Goal: Task Accomplishment & Management: Manage account settings

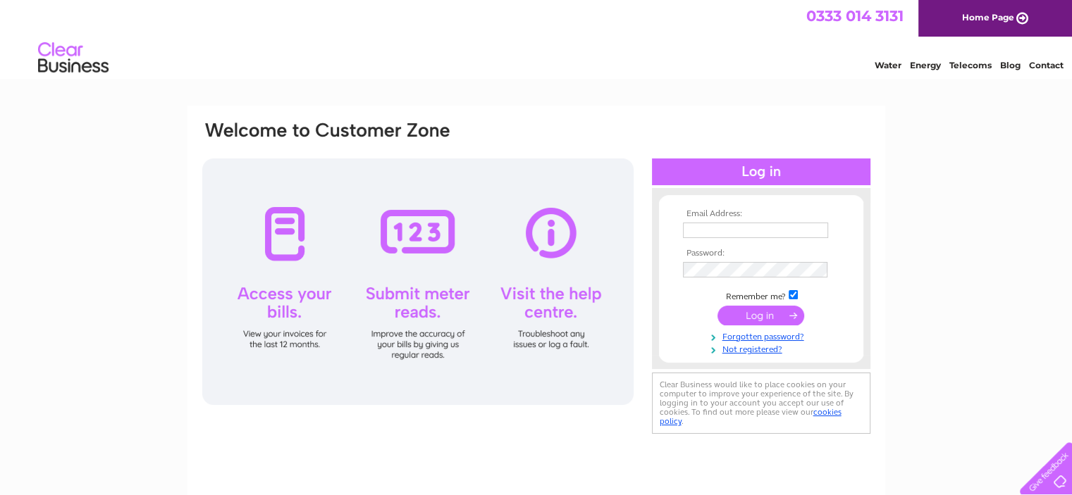
type input "accounts@provendermelrose.com"
click at [764, 309] on input "submit" at bounding box center [760, 316] width 87 height 20
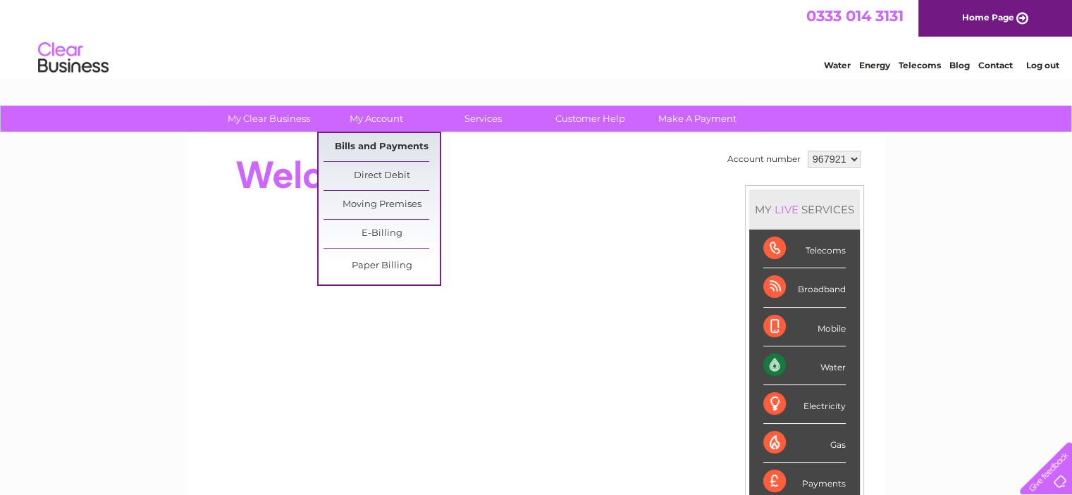
click at [377, 151] on link "Bills and Payments" at bounding box center [381, 147] width 116 height 28
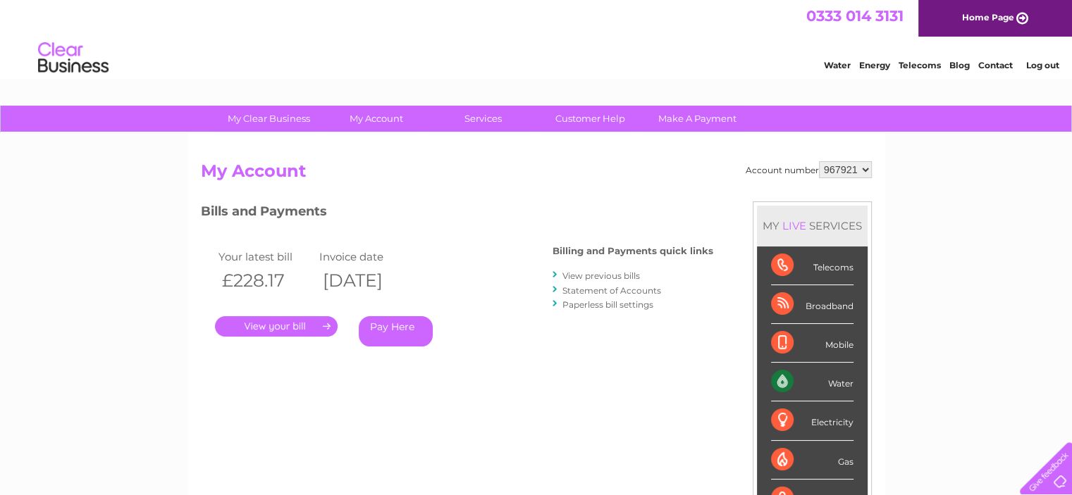
click at [279, 326] on link "." at bounding box center [276, 326] width 123 height 20
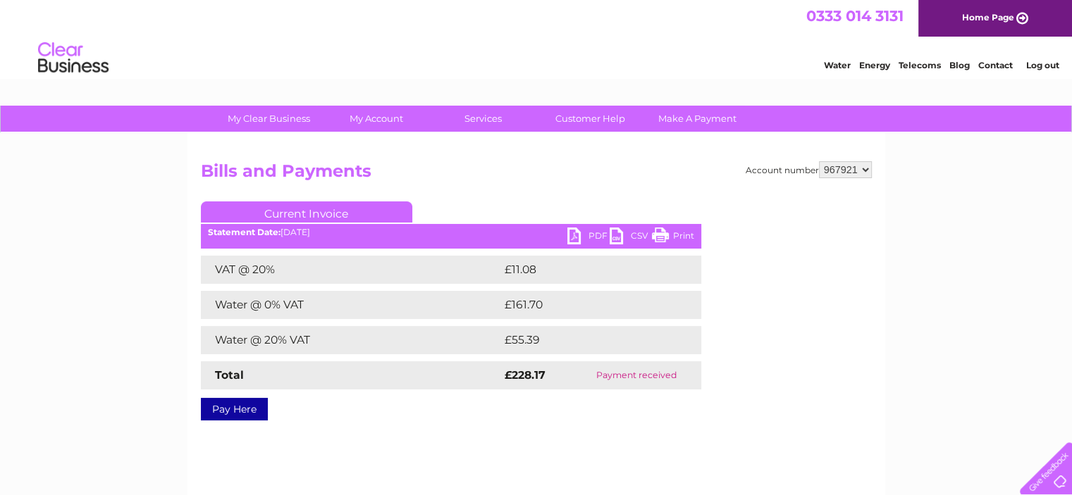
click at [587, 233] on link "PDF" at bounding box center [588, 238] width 42 height 20
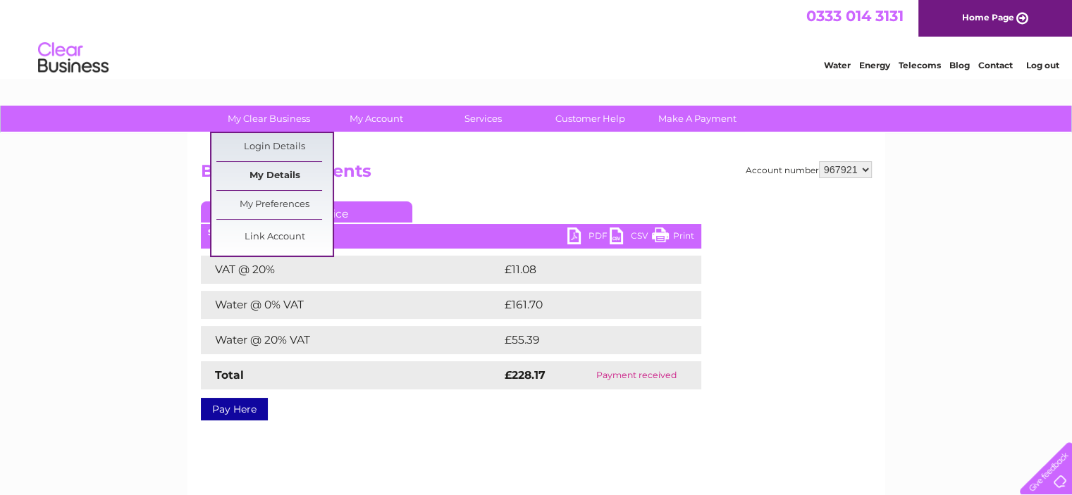
click at [287, 180] on link "My Details" at bounding box center [274, 176] width 116 height 28
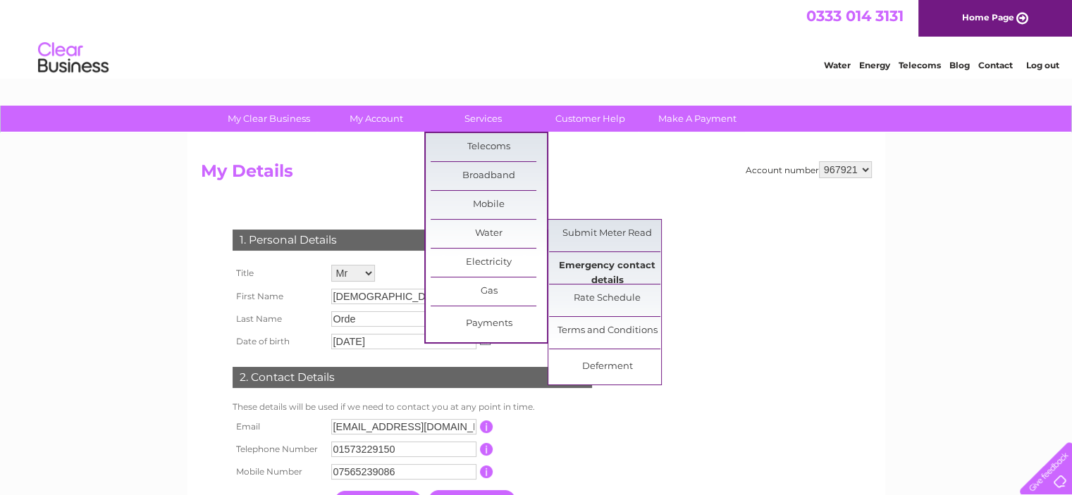
click at [617, 266] on link "Emergency contact details" at bounding box center [607, 266] width 116 height 28
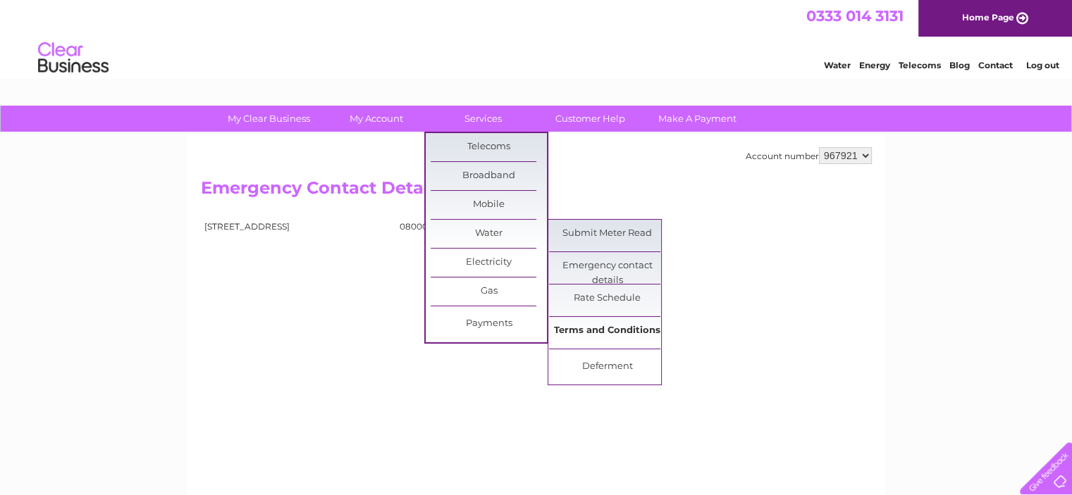
click at [617, 335] on link "Terms and Conditions" at bounding box center [607, 331] width 116 height 28
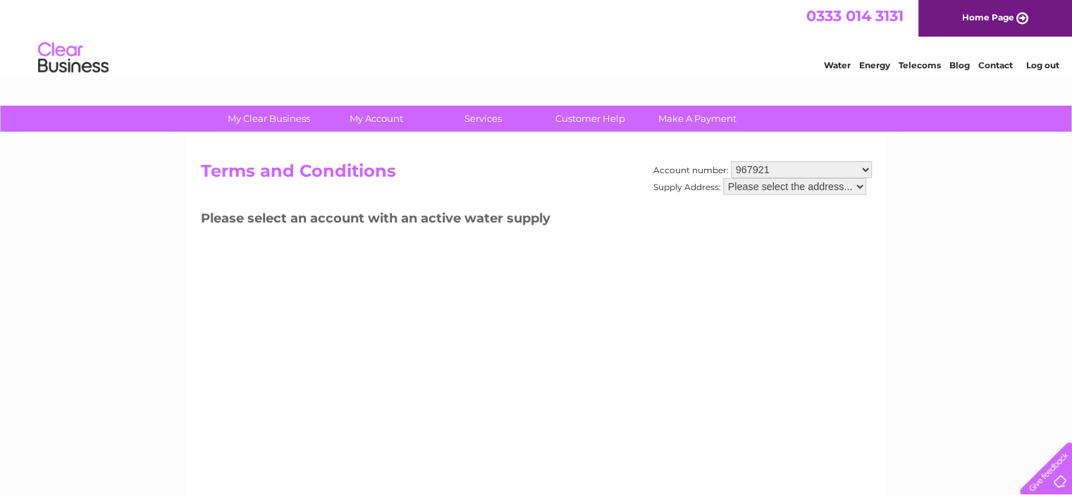
click at [765, 188] on select "Please select the address..." at bounding box center [794, 186] width 143 height 17
click at [766, 188] on select "Please select the address..." at bounding box center [794, 186] width 143 height 17
click at [767, 167] on select "967921" at bounding box center [801, 169] width 141 height 17
click at [731, 161] on select "967921" at bounding box center [801, 169] width 141 height 17
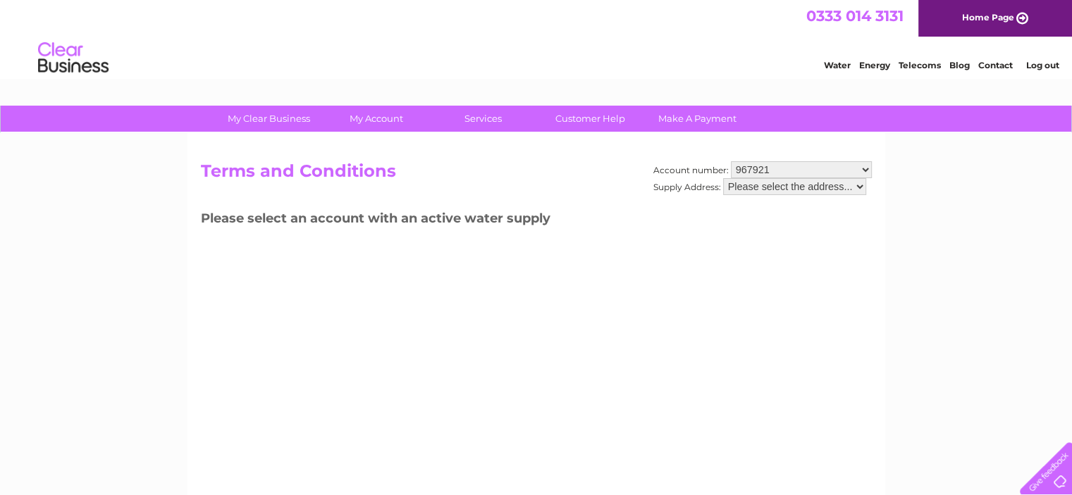
click at [846, 184] on select "Please select the address..." at bounding box center [794, 186] width 143 height 17
click at [723, 178] on select "Please select the address..." at bounding box center [794, 186] width 143 height 17
drag, startPoint x: 712, startPoint y: 220, endPoint x: 667, endPoint y: 232, distance: 46.0
click at [710, 221] on h3 "Please select an account with an active water supply" at bounding box center [536, 221] width 671 height 25
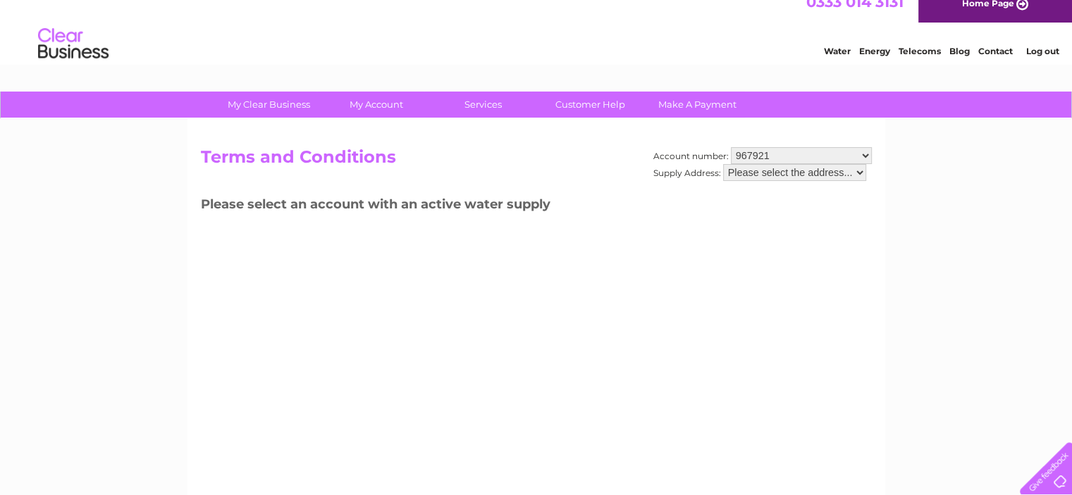
scroll to position [1, 0]
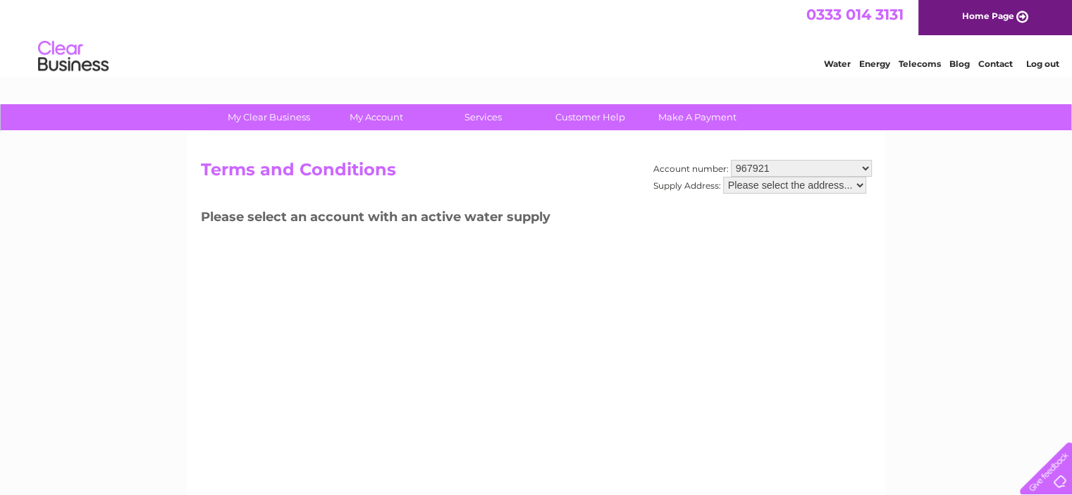
click at [758, 185] on select "Please select the address..." at bounding box center [794, 185] width 143 height 17
click at [723, 177] on select "Please select the address..." at bounding box center [794, 185] width 143 height 17
click at [758, 182] on select "Please select the address..." at bounding box center [794, 185] width 143 height 17
click at [860, 184] on select "Please select the address..." at bounding box center [794, 185] width 143 height 17
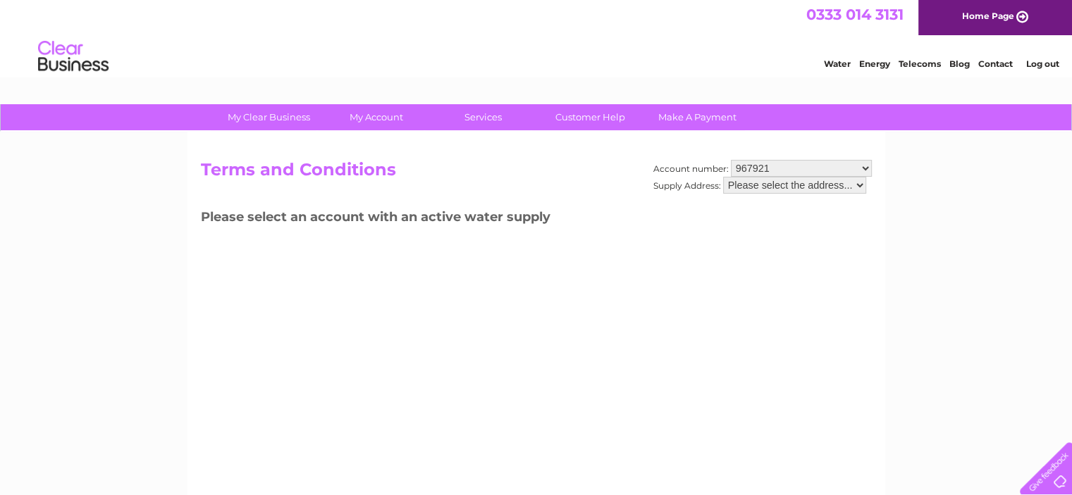
click at [850, 161] on select "967921" at bounding box center [801, 168] width 141 height 17
click at [731, 160] on select "967921" at bounding box center [801, 168] width 141 height 17
click at [841, 185] on select "Please select the address..." at bounding box center [794, 185] width 143 height 17
click at [723, 177] on select "Please select the address..." at bounding box center [794, 185] width 143 height 17
click at [829, 202] on div "Account number: 967921 Supply Address: Please select the address..." at bounding box center [762, 184] width 218 height 48
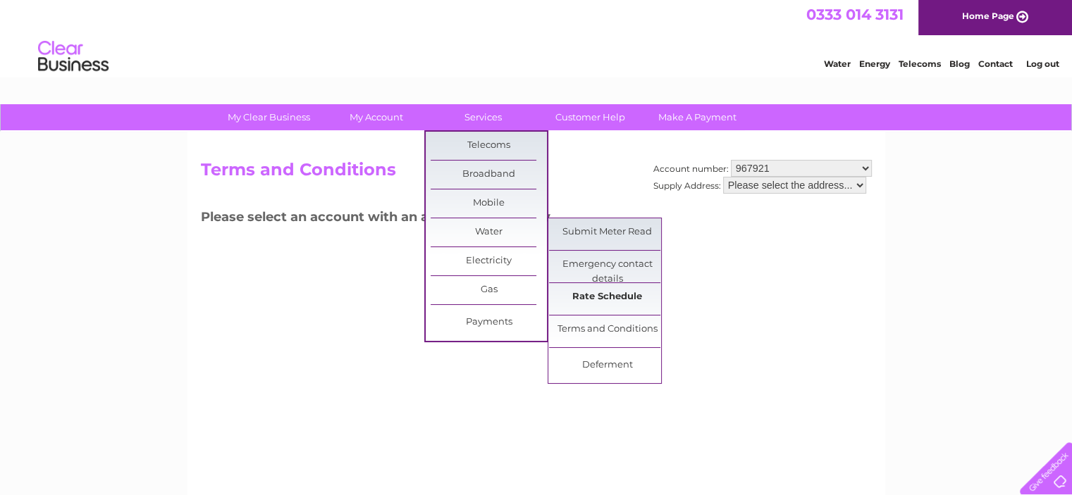
click at [609, 295] on link "Rate Schedule" at bounding box center [607, 297] width 116 height 28
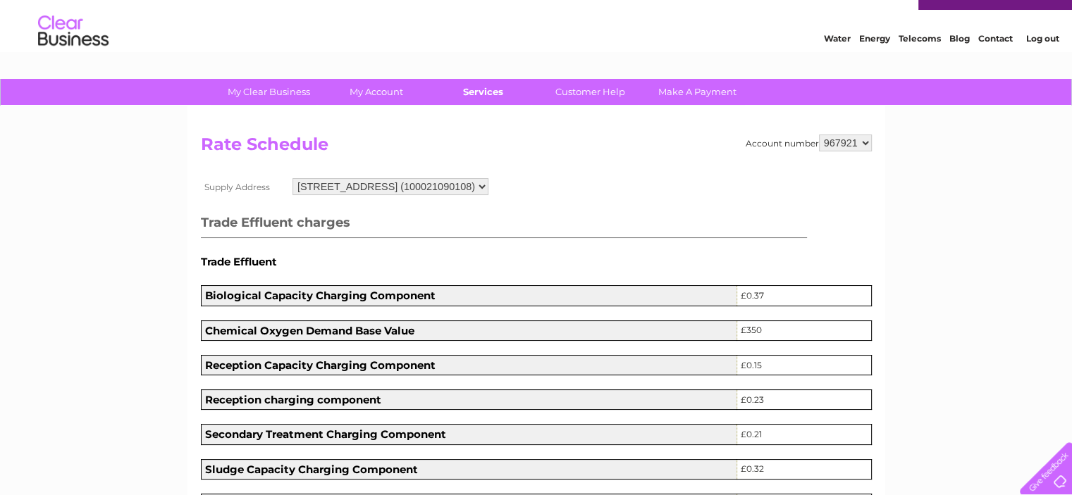
scroll to position [25, 0]
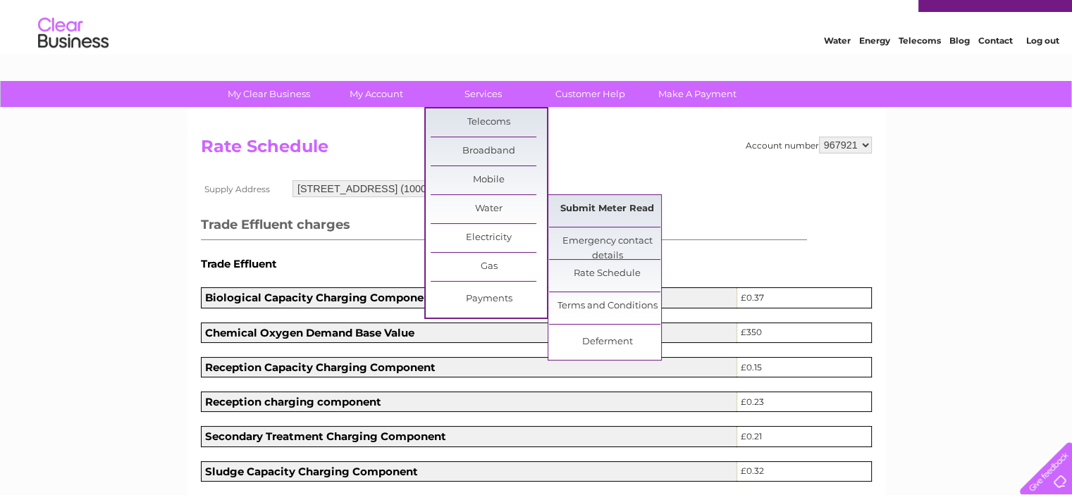
click at [614, 208] on link "Submit Meter Read" at bounding box center [607, 209] width 116 height 28
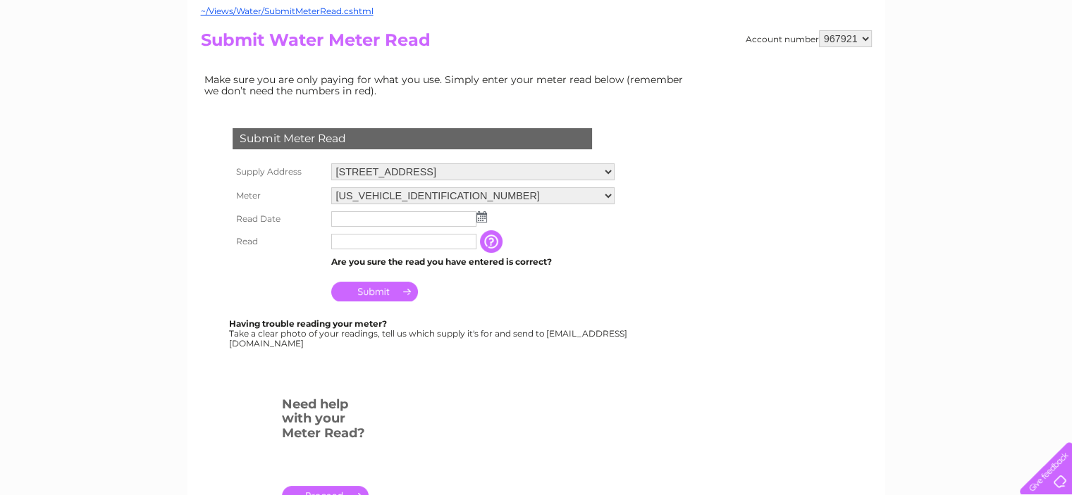
scroll to position [70, 0]
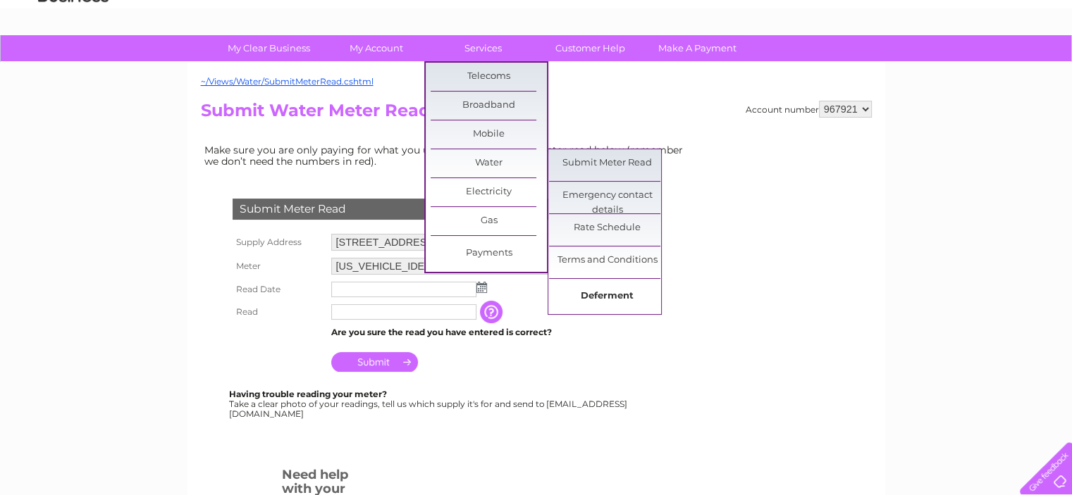
click at [600, 295] on link "Deferment" at bounding box center [607, 297] width 116 height 28
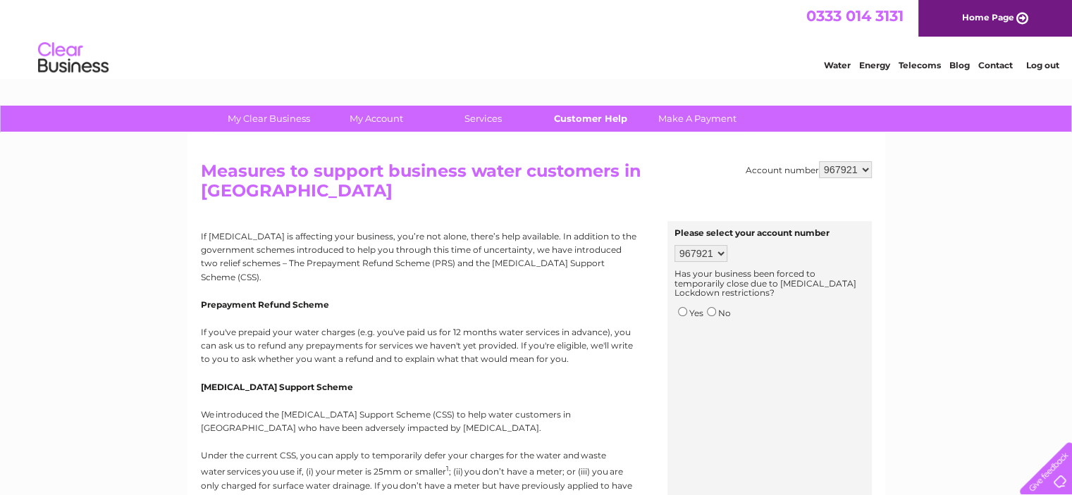
click at [594, 115] on link "Customer Help" at bounding box center [590, 119] width 116 height 26
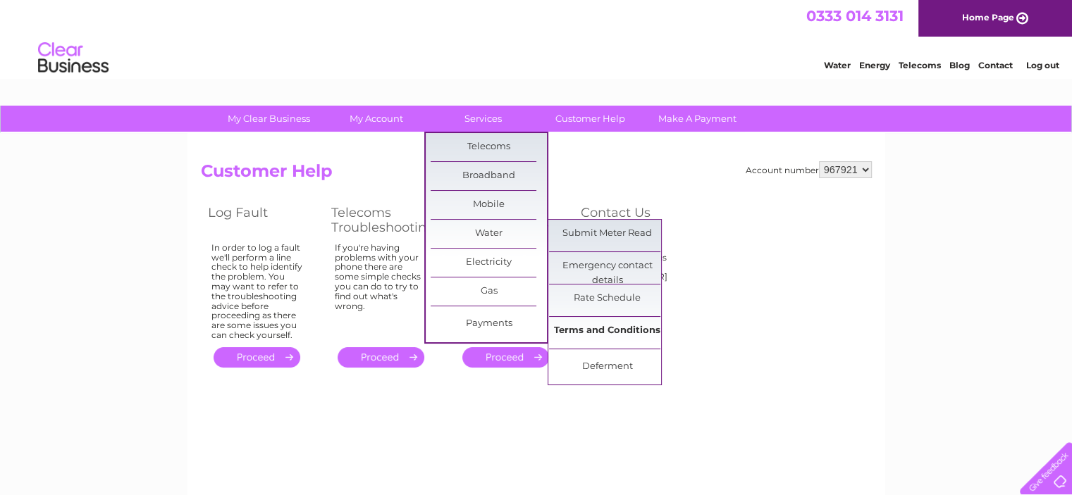
click at [613, 340] on link "Terms and Conditions" at bounding box center [607, 331] width 116 height 28
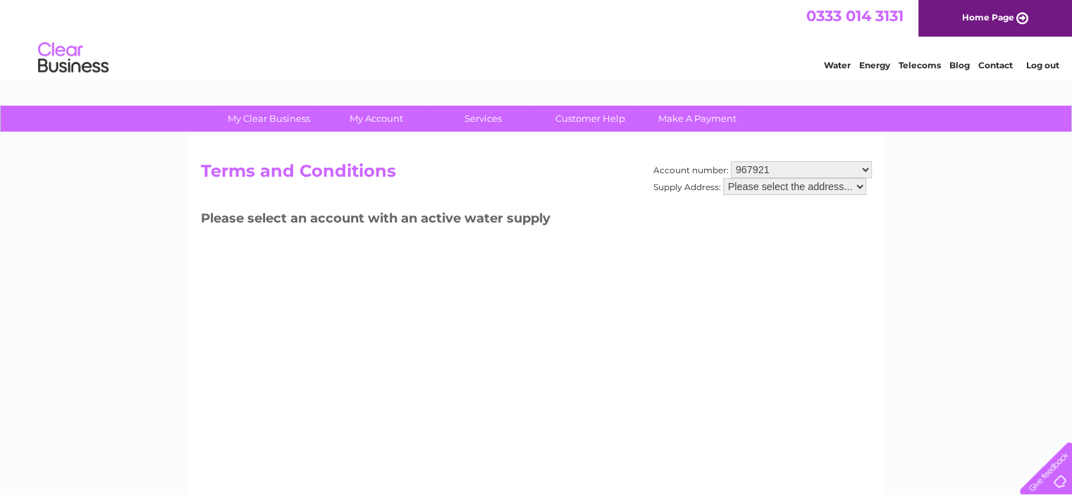
click at [734, 186] on select "Please select the address..." at bounding box center [794, 186] width 143 height 17
click at [723, 178] on select "Please select the address..." at bounding box center [794, 186] width 143 height 17
click at [691, 184] on label "Supply Address:" at bounding box center [687, 187] width 68 height 11
click at [723, 184] on select "Please select the address..." at bounding box center [794, 186] width 143 height 17
click at [750, 166] on select "967921" at bounding box center [801, 169] width 141 height 17
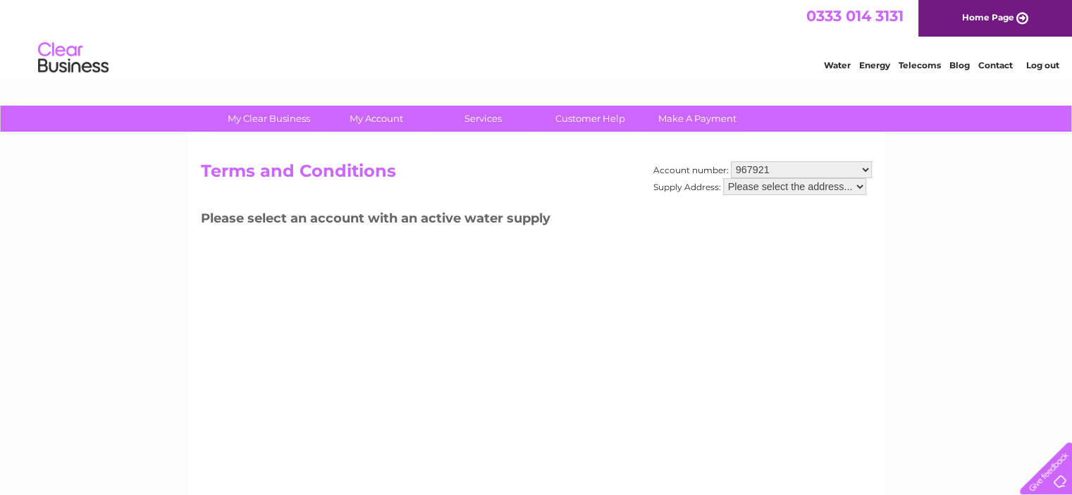
click at [731, 161] on select "967921" at bounding box center [801, 169] width 141 height 17
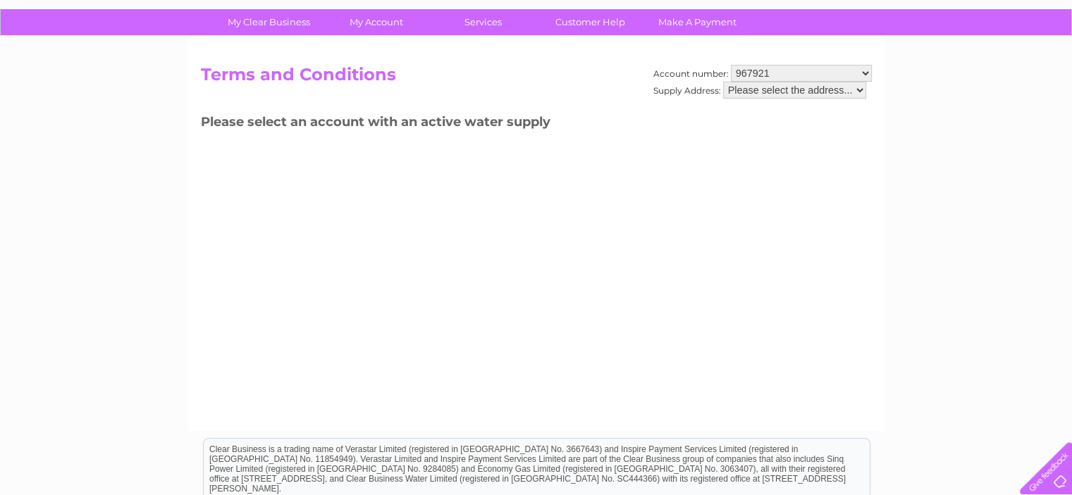
scroll to position [1, 0]
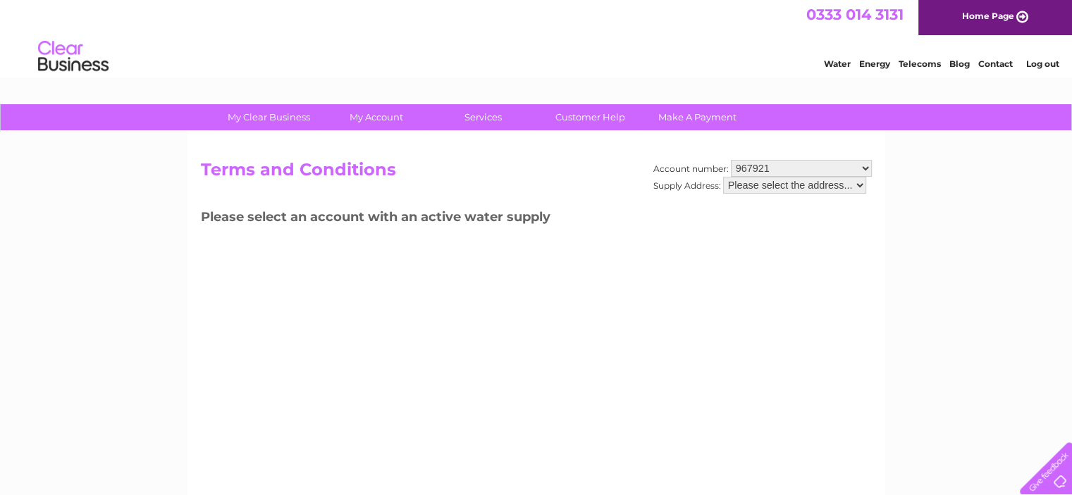
click at [864, 183] on select "Please select the address..." at bounding box center [794, 185] width 143 height 17
click at [723, 177] on select "Please select the address..." at bounding box center [794, 185] width 143 height 17
click at [575, 120] on link "Customer Help" at bounding box center [590, 117] width 116 height 26
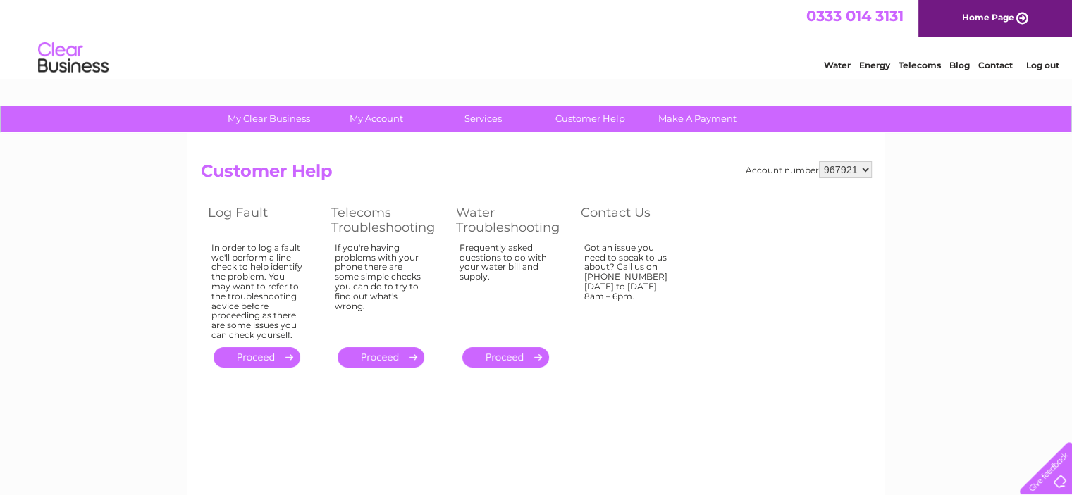
click at [989, 67] on link "Contact" at bounding box center [995, 65] width 35 height 11
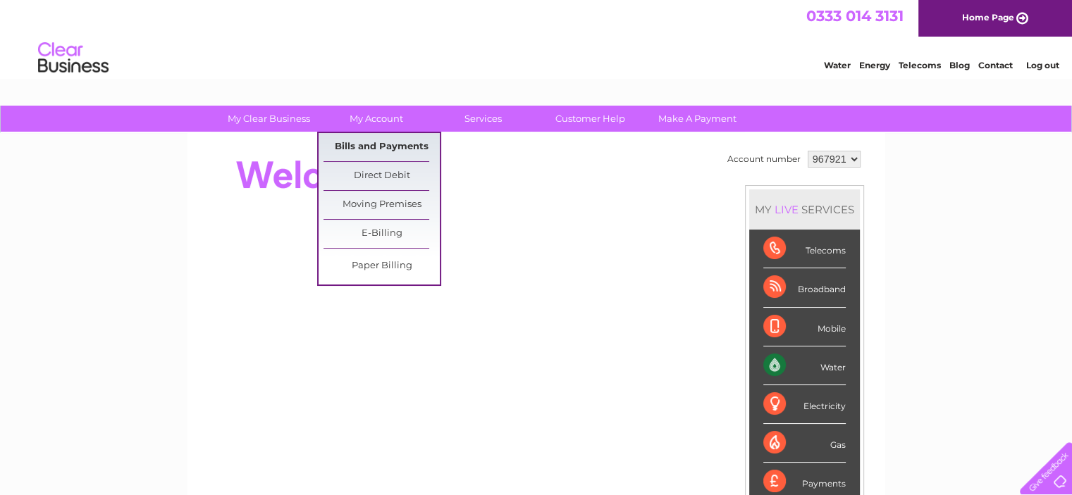
click at [387, 150] on link "Bills and Payments" at bounding box center [381, 147] width 116 height 28
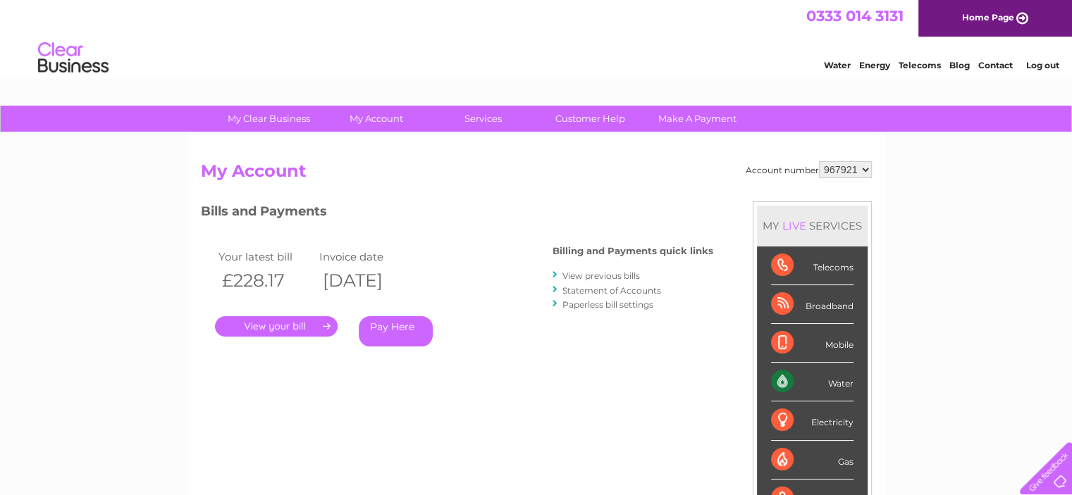
scroll to position [70, 0]
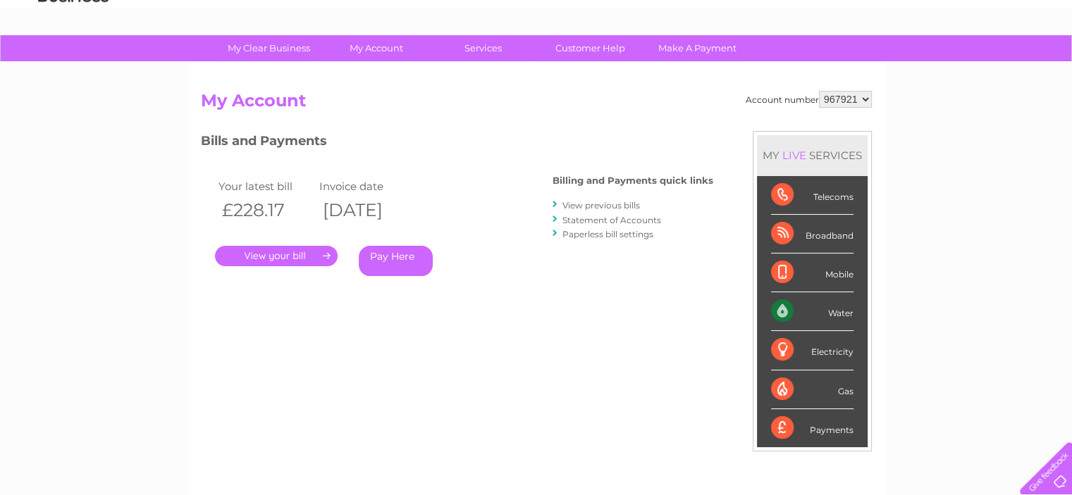
click at [564, 221] on link "Statement of Accounts" at bounding box center [611, 220] width 99 height 11
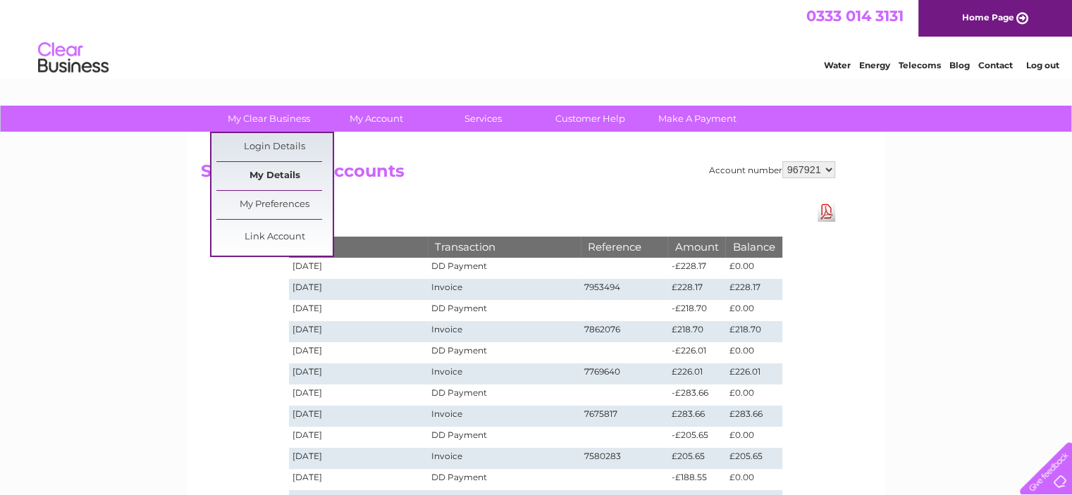
click at [283, 171] on link "My Details" at bounding box center [274, 176] width 116 height 28
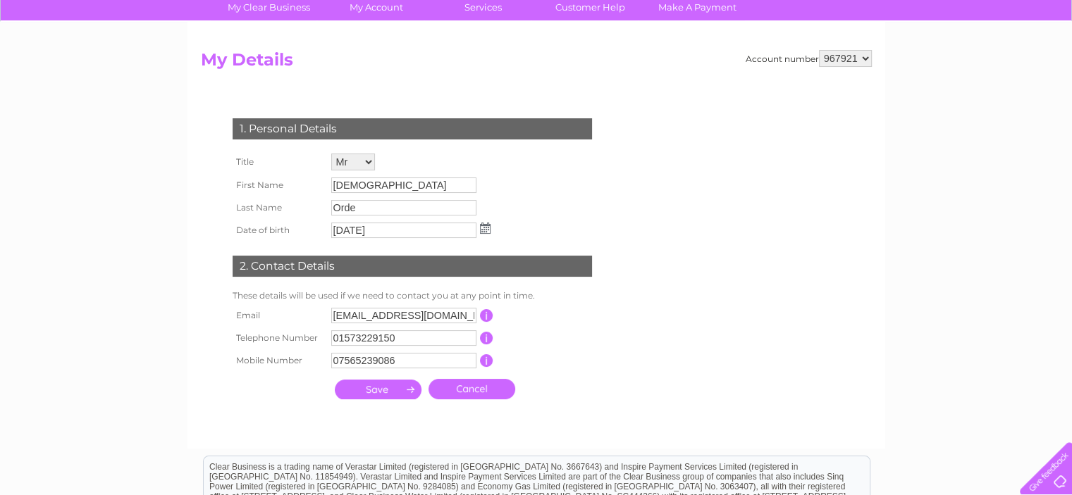
scroll to position [35, 0]
